Goal: Navigation & Orientation: Find specific page/section

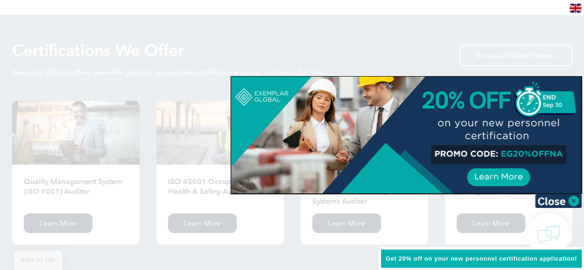
scroll to position [907, 0]
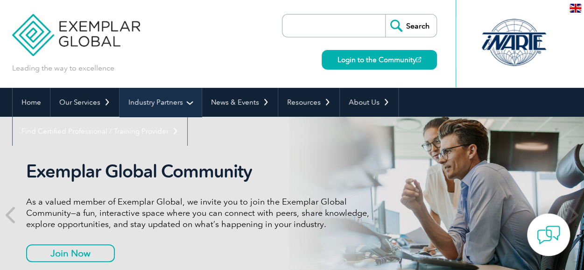
click at [151, 106] on link "Industry Partners" at bounding box center [160, 102] width 82 height 29
click at [185, 103] on link "Industry Partners" at bounding box center [160, 102] width 82 height 29
click at [188, 105] on link "Industry Partners" at bounding box center [160, 102] width 82 height 29
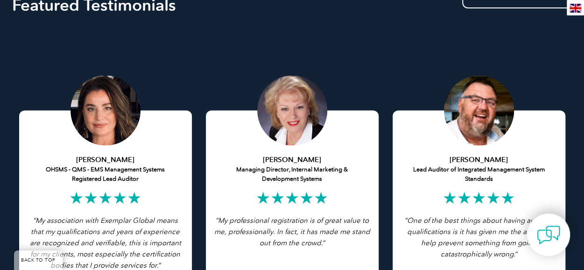
scroll to position [1787, 0]
